Goal: Task Accomplishment & Management: Manage account settings

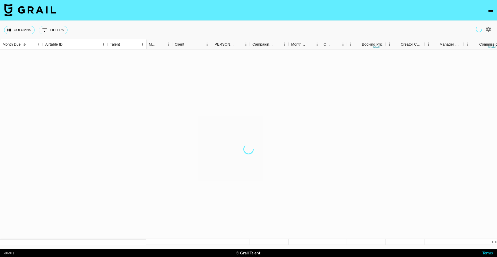
click at [491, 10] on icon "open drawer" at bounding box center [490, 10] width 6 height 6
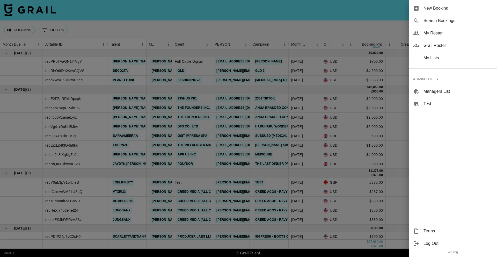
click at [438, 47] on span "Grail Roster" at bounding box center [457, 45] width 69 height 6
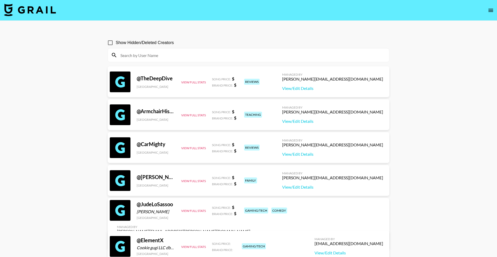
click at [187, 56] on input at bounding box center [251, 55] width 268 height 8
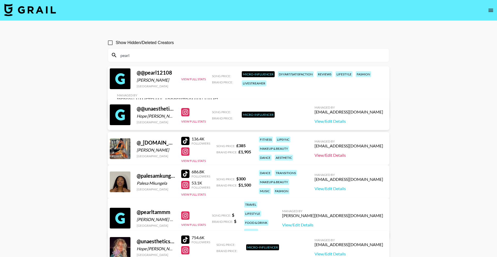
click at [349, 155] on link "View/Edit Details" at bounding box center [348, 154] width 69 height 5
click at [150, 60] on div "pearl" at bounding box center [248, 54] width 281 height 13
click at [152, 56] on input "pearl" at bounding box center [251, 55] width 268 height 8
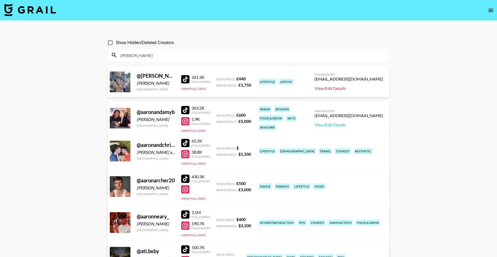
click at [359, 87] on link "View/Edit Details" at bounding box center [348, 88] width 69 height 5
click at [253, 59] on input "aaron" at bounding box center [251, 55] width 268 height 8
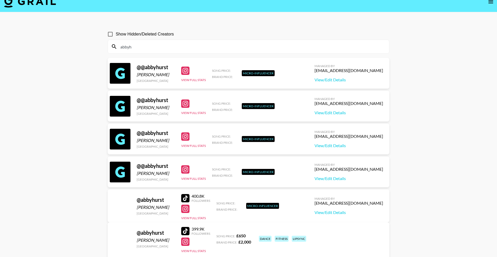
scroll to position [27, 0]
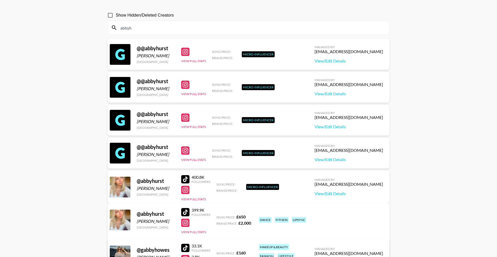
click at [218, 251] on link "View/Edit Details" at bounding box center [167, 253] width 101 height 5
click at [163, 28] on input "abbyh" at bounding box center [251, 28] width 268 height 8
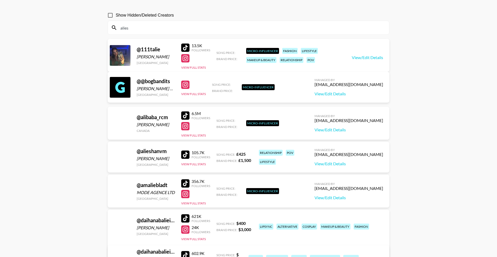
scroll to position [25, 0]
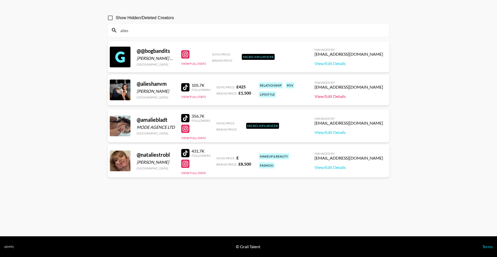
click at [351, 94] on link "View/Edit Details" at bounding box center [348, 96] width 69 height 5
click at [139, 32] on input "alies" at bounding box center [251, 30] width 268 height 8
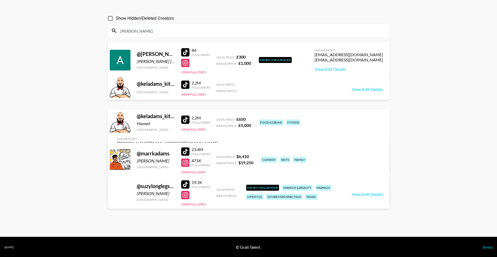
type input "adams"
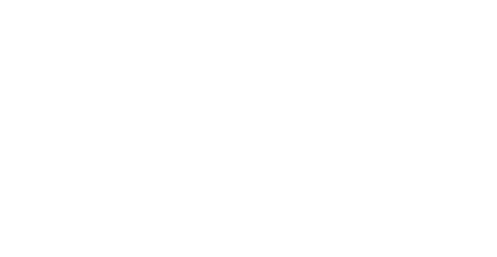
select select "GBP"
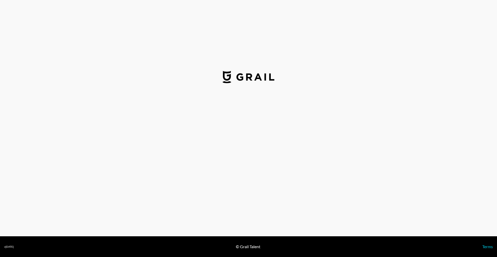
select select "GBP"
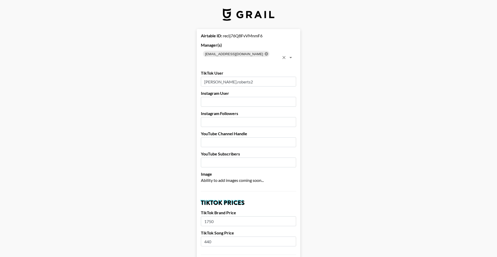
click at [264, 53] on icon at bounding box center [265, 53] width 3 height 3
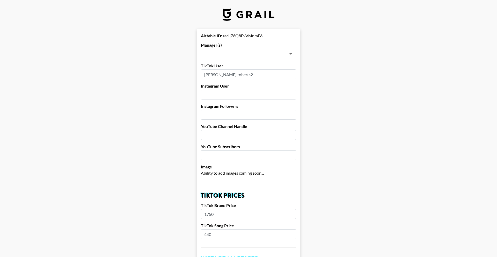
click at [254, 53] on input "text" at bounding box center [244, 53] width 84 height 7
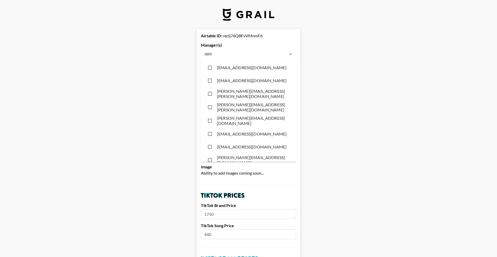
type input "remi"
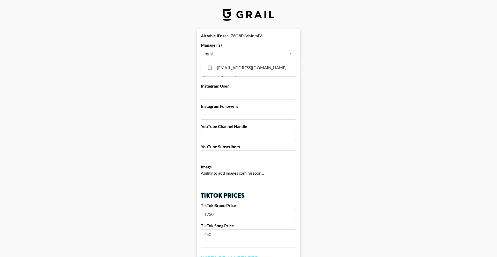
click at [262, 65] on li "[EMAIL_ADDRESS][DOMAIN_NAME]" at bounding box center [248, 67] width 95 height 13
checkbox input "true"
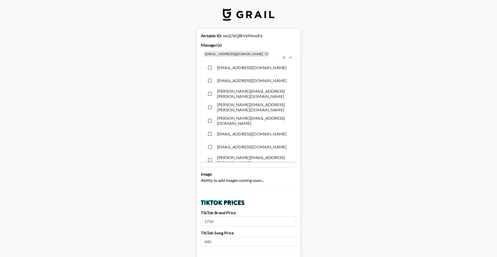
scroll to position [4012, 0]
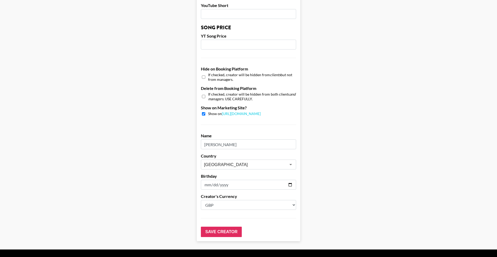
scroll to position [445, 0]
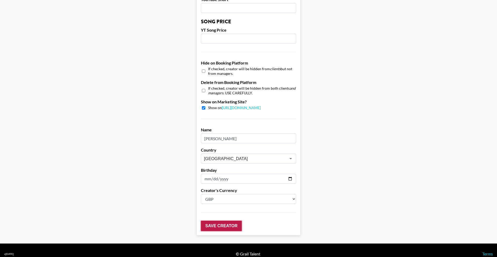
click at [227, 220] on input "Save Creator" at bounding box center [221, 225] width 41 height 10
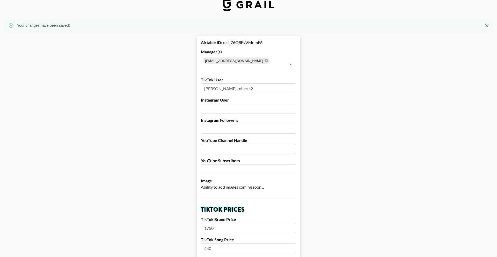
scroll to position [0, 0]
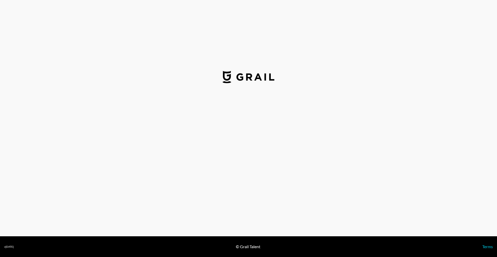
select select "GBP"
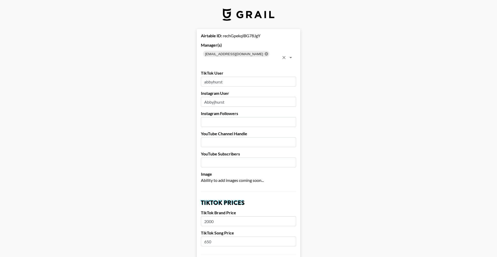
click at [264, 54] on icon at bounding box center [265, 53] width 3 height 3
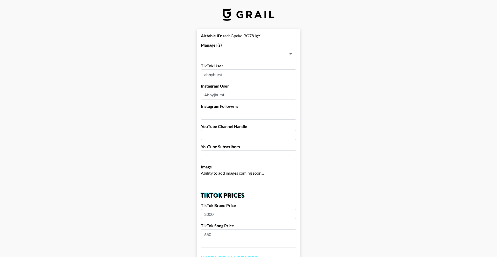
click at [252, 54] on input "text" at bounding box center [244, 53] width 84 height 7
type input "e"
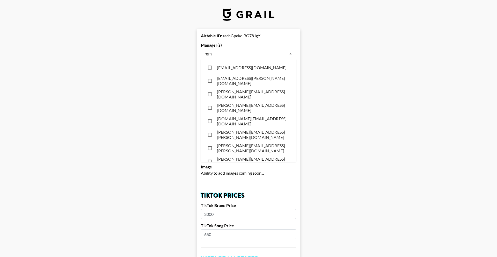
type input "remi"
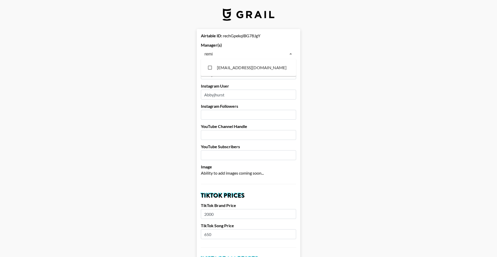
click at [254, 69] on li "[EMAIL_ADDRESS][DOMAIN_NAME]" at bounding box center [248, 67] width 95 height 13
checkbox input "true"
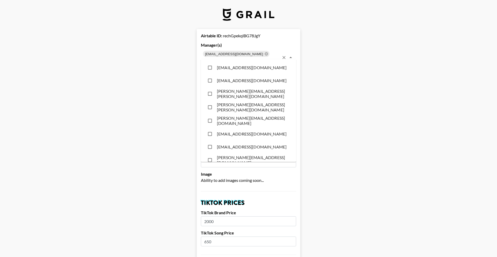
scroll to position [4012, 0]
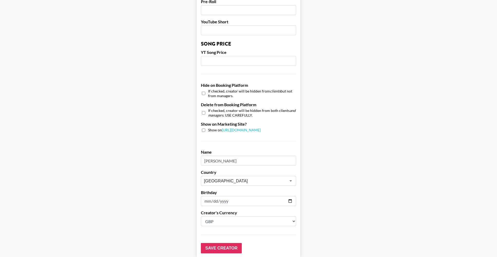
scroll to position [445, 0]
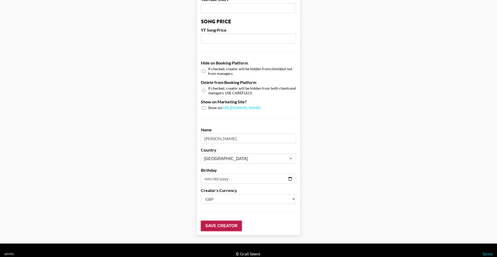
click at [227, 220] on input "Save Creator" at bounding box center [221, 225] width 41 height 10
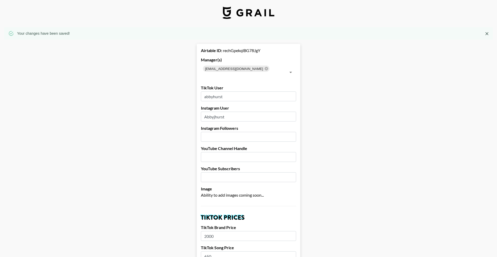
scroll to position [0, 0]
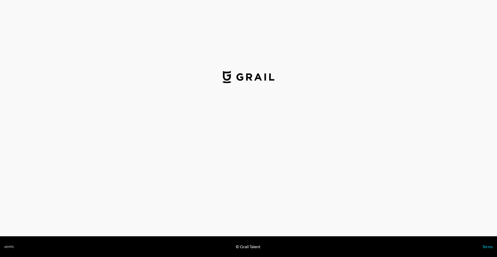
select select "GBP"
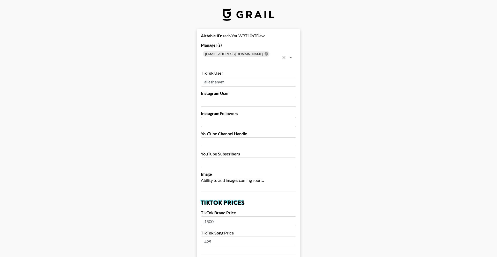
click at [264, 54] on icon at bounding box center [266, 54] width 4 height 4
click at [253, 57] on input "text" at bounding box center [240, 60] width 77 height 7
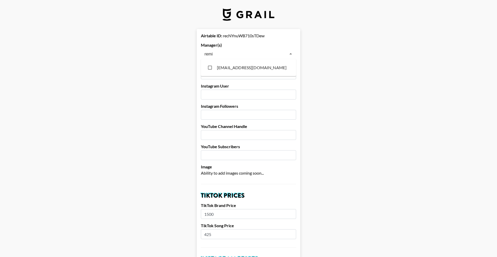
type input "remi."
drag, startPoint x: 252, startPoint y: 68, endPoint x: 325, endPoint y: 70, distance: 72.7
click at [252, 68] on li "[EMAIL_ADDRESS][DOMAIN_NAME]" at bounding box center [248, 67] width 95 height 13
checkbox input "true"
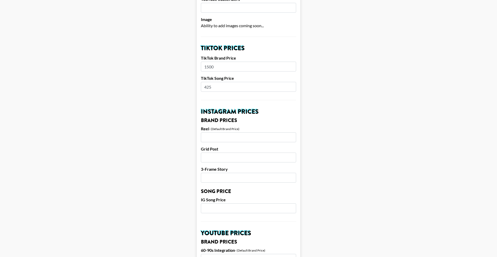
scroll to position [445, 0]
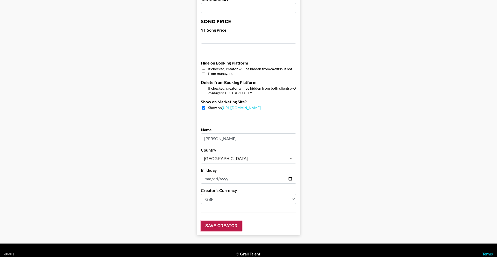
click at [233, 220] on input "Save Creator" at bounding box center [221, 225] width 41 height 10
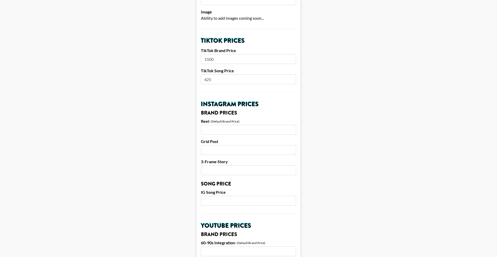
scroll to position [0, 0]
